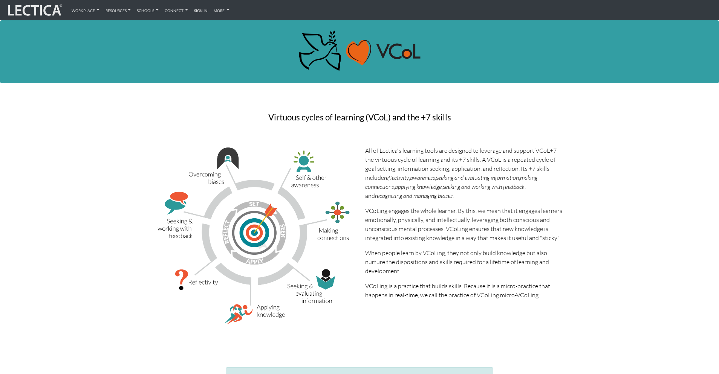
click at [40, 9] on img at bounding box center [34, 10] width 56 height 14
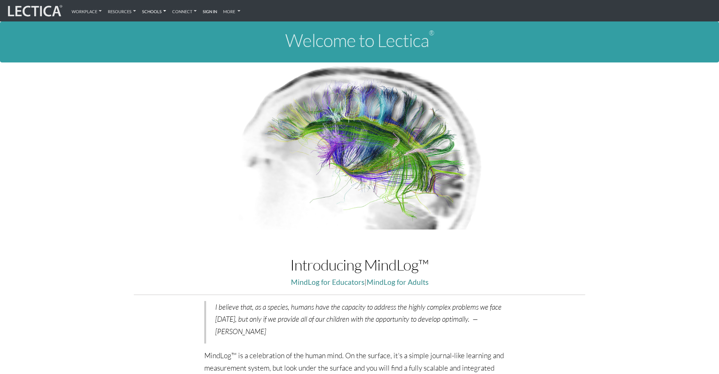
click at [158, 11] on link "Schools" at bounding box center [154, 10] width 30 height 15
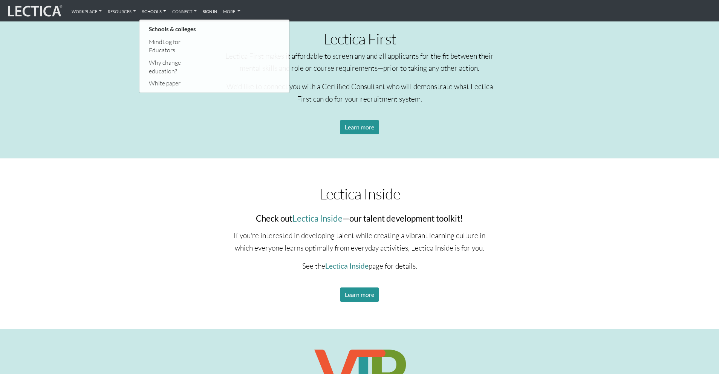
scroll to position [1494, 0]
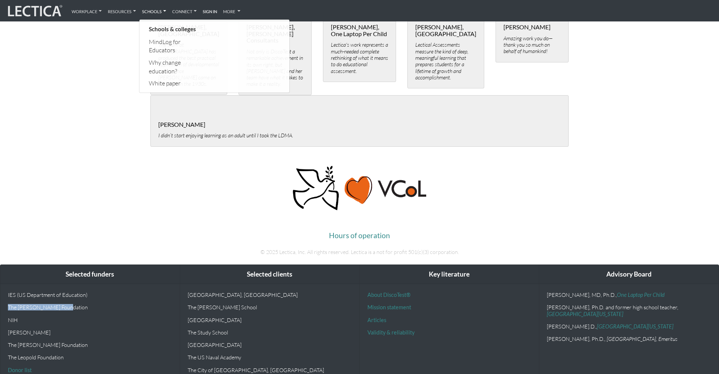
drag, startPoint x: 66, startPoint y: 284, endPoint x: -2, endPoint y: 282, distance: 68.2
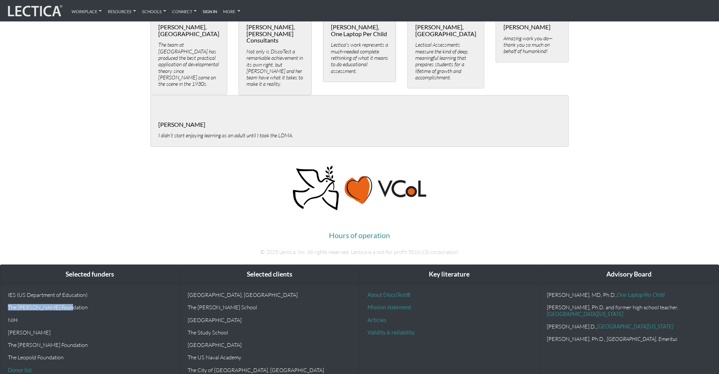
click at [43, 12] on img at bounding box center [34, 11] width 56 height 14
